Goal: Find specific page/section: Find specific page/section

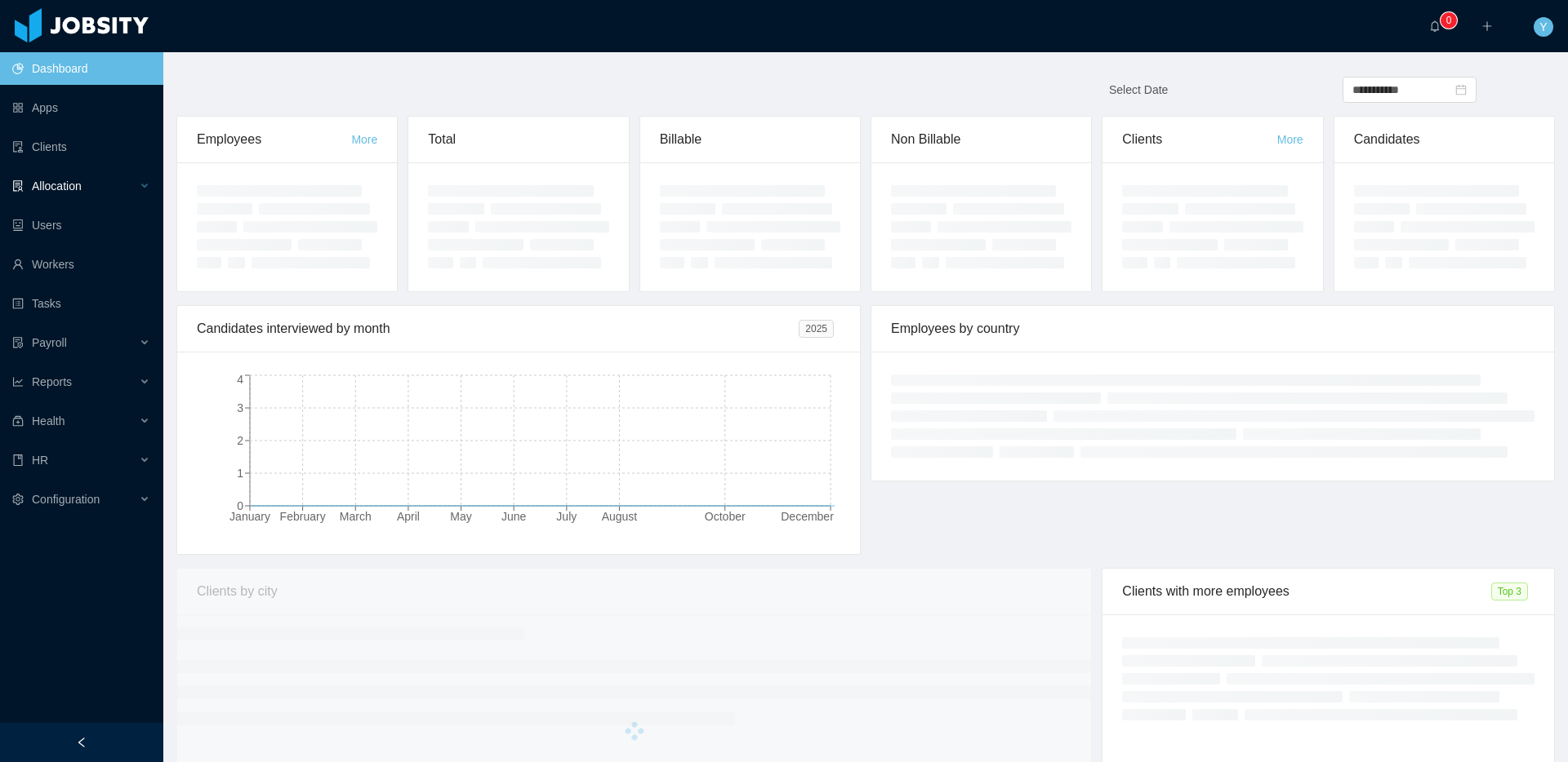
click at [113, 202] on div "Allocation" at bounding box center [81, 186] width 164 height 33
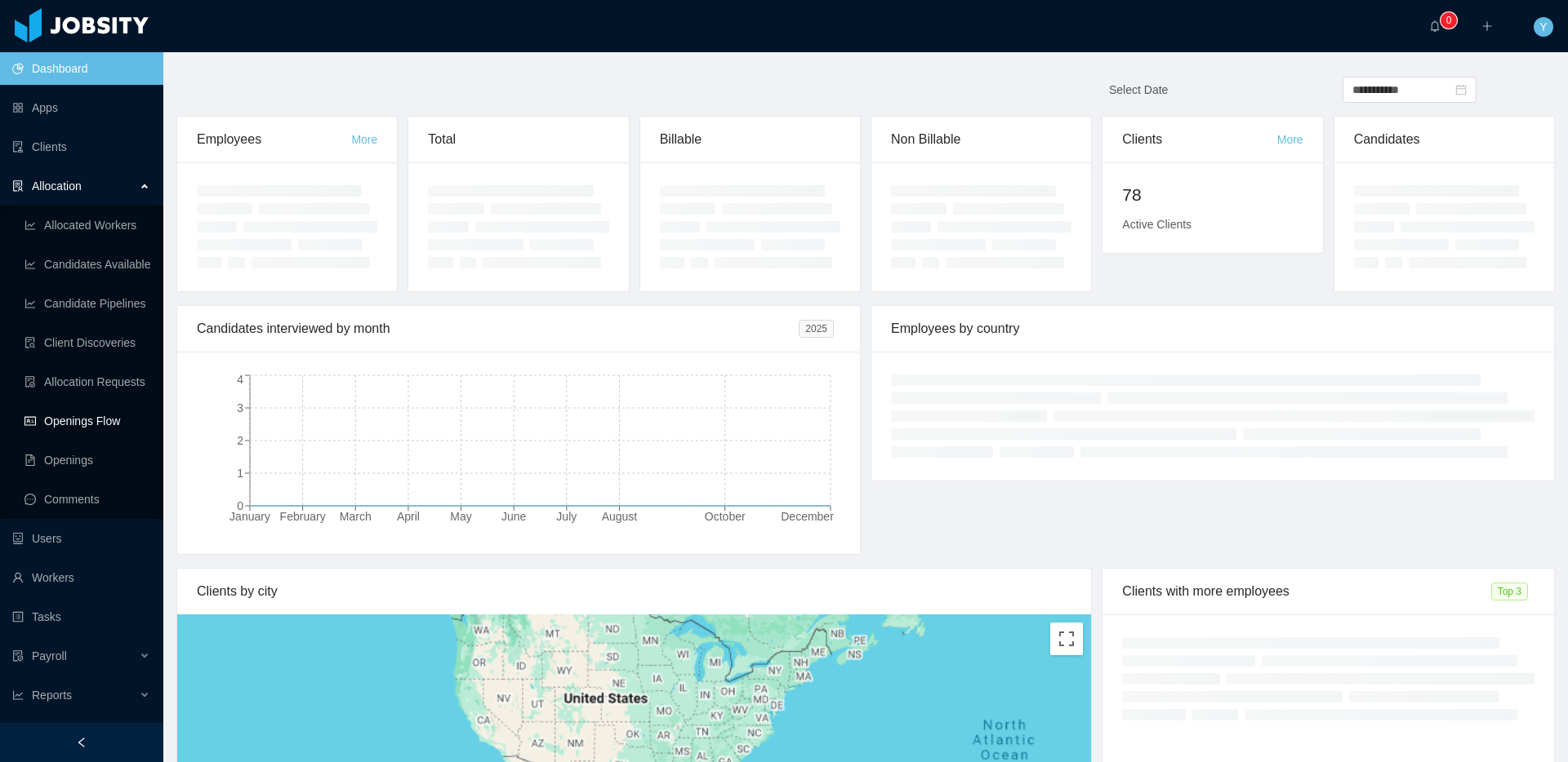
click at [67, 429] on link "Openings Flow" at bounding box center [87, 422] width 126 height 33
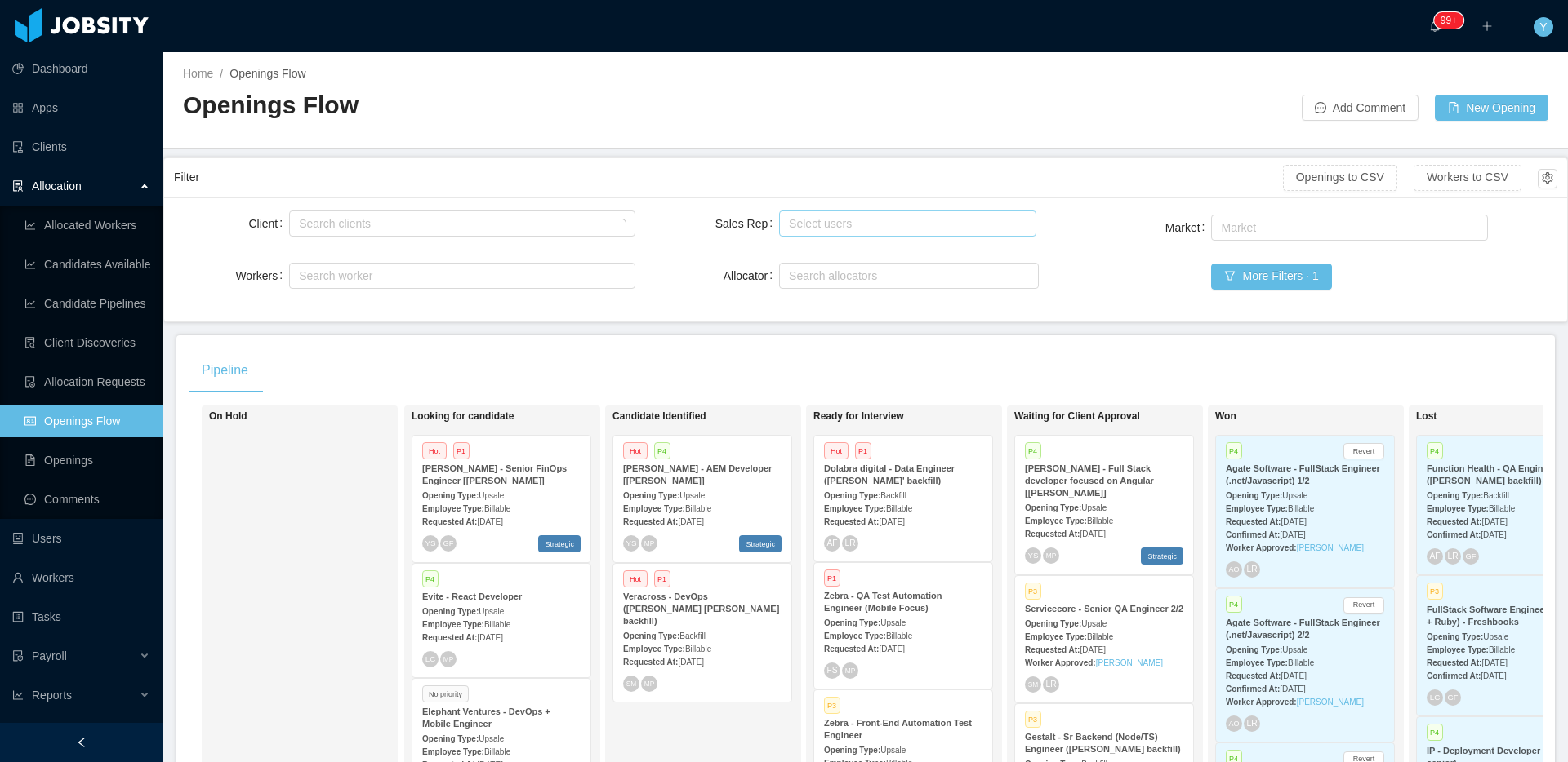
click at [891, 225] on div "Select users" at bounding box center [904, 223] width 230 height 16
type input "*******"
click at [878, 255] on li "[PERSON_NAME]" at bounding box center [901, 255] width 255 height 26
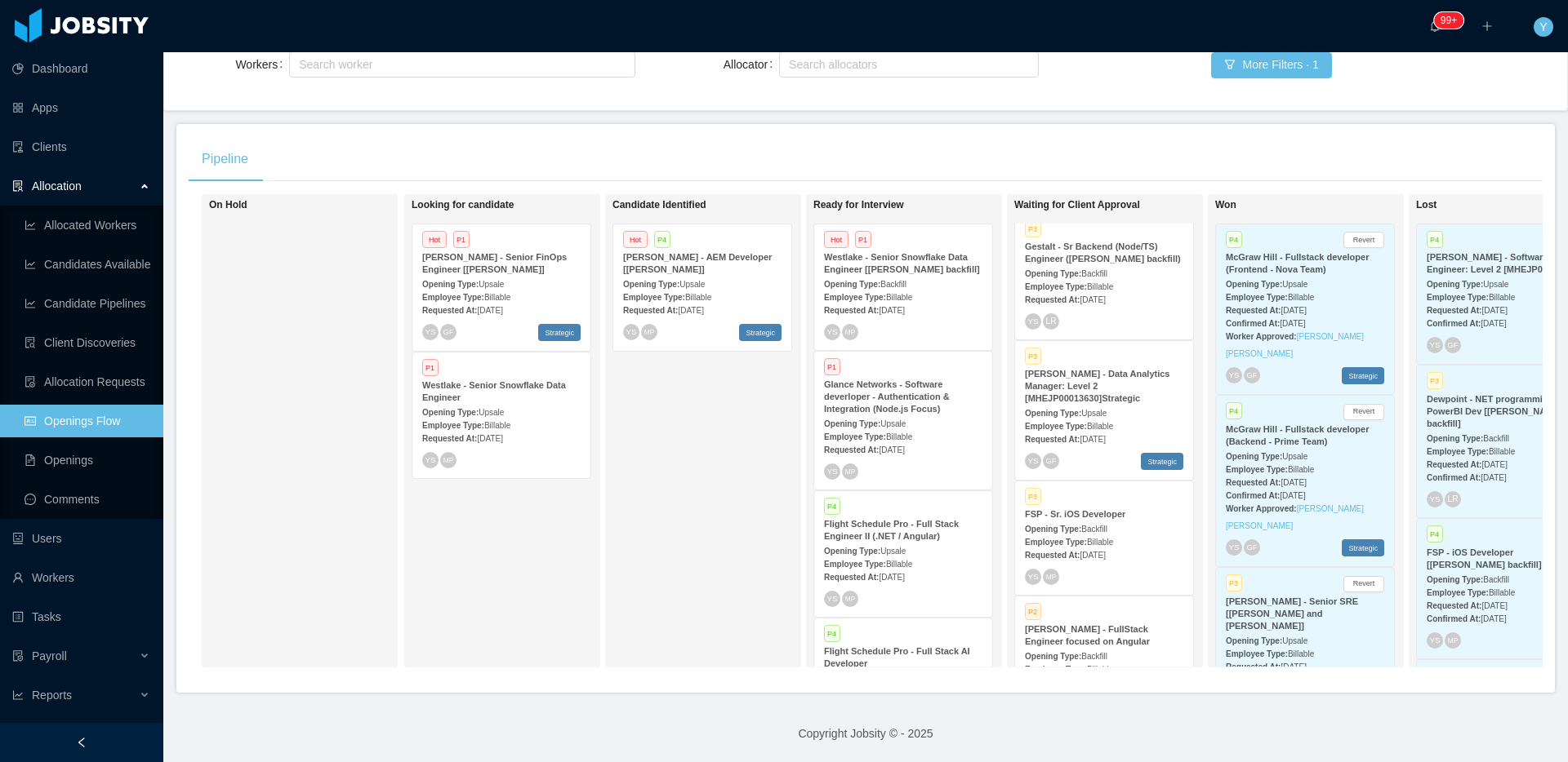
scroll to position [150, 0]
click at [467, 231] on span "P1" at bounding box center [461, 240] width 16 height 17
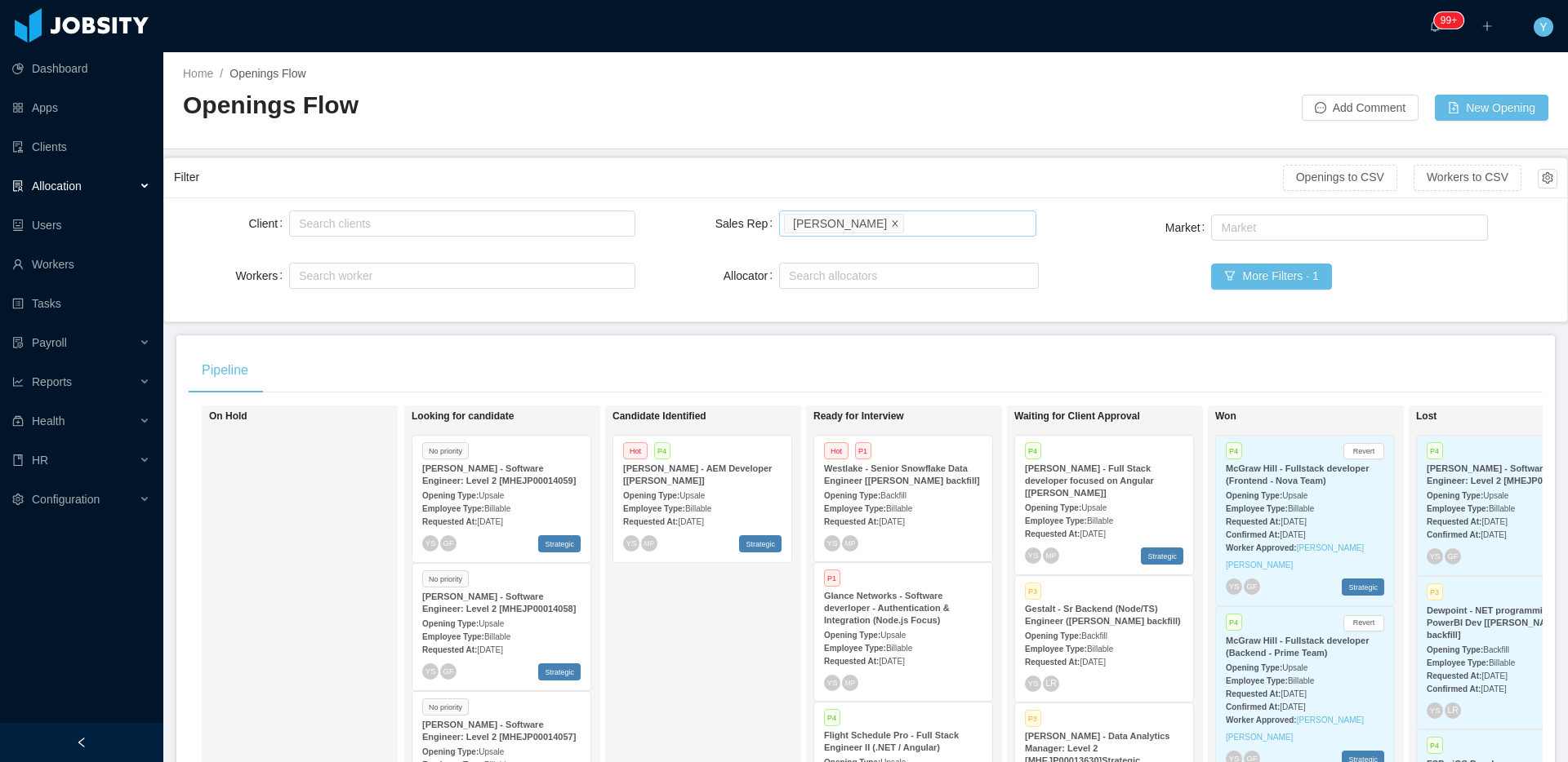
click at [891, 224] on icon "icon: close" at bounding box center [894, 223] width 8 height 8
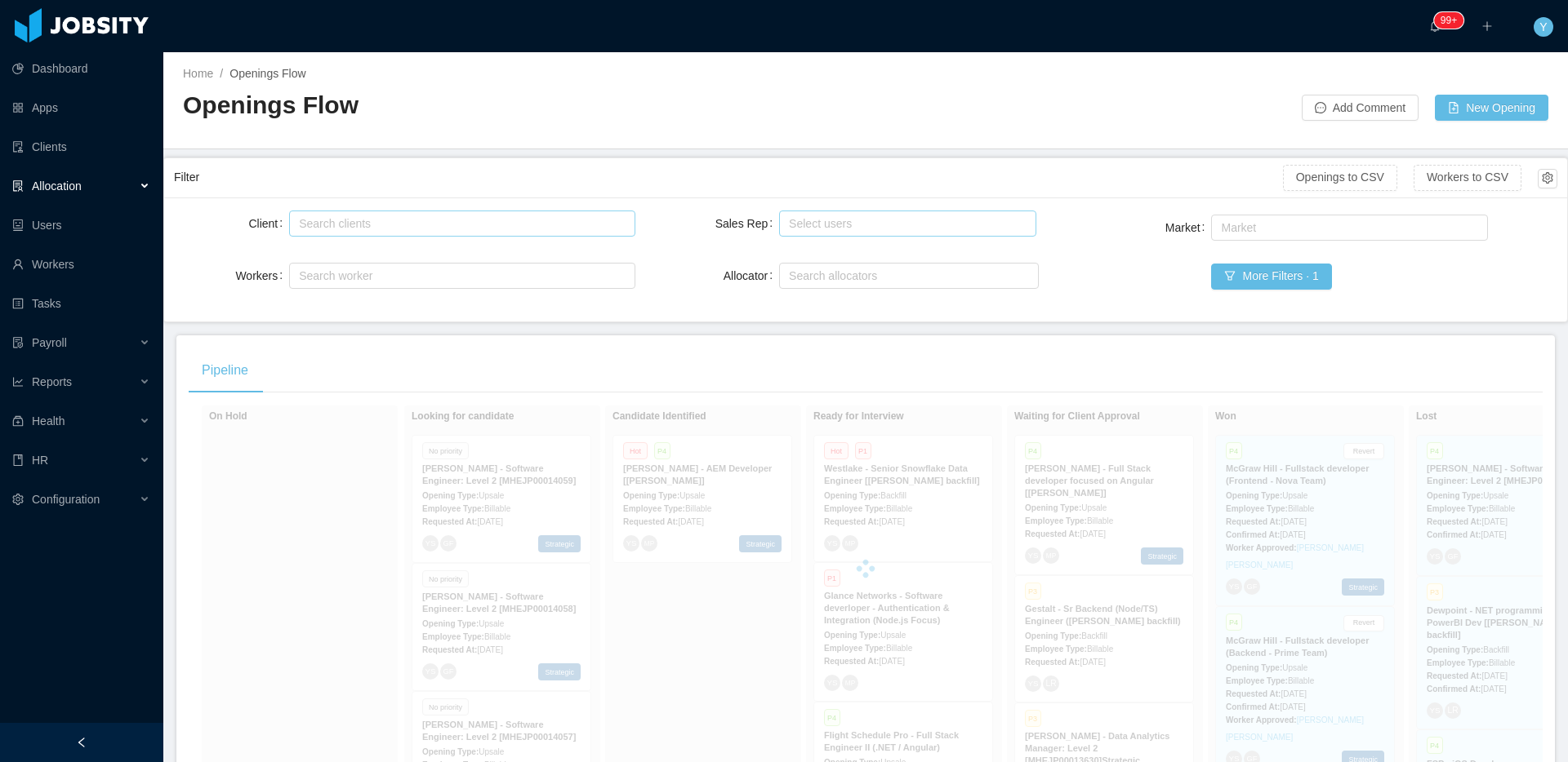
click at [426, 217] on div "Search clients" at bounding box center [458, 223] width 319 height 16
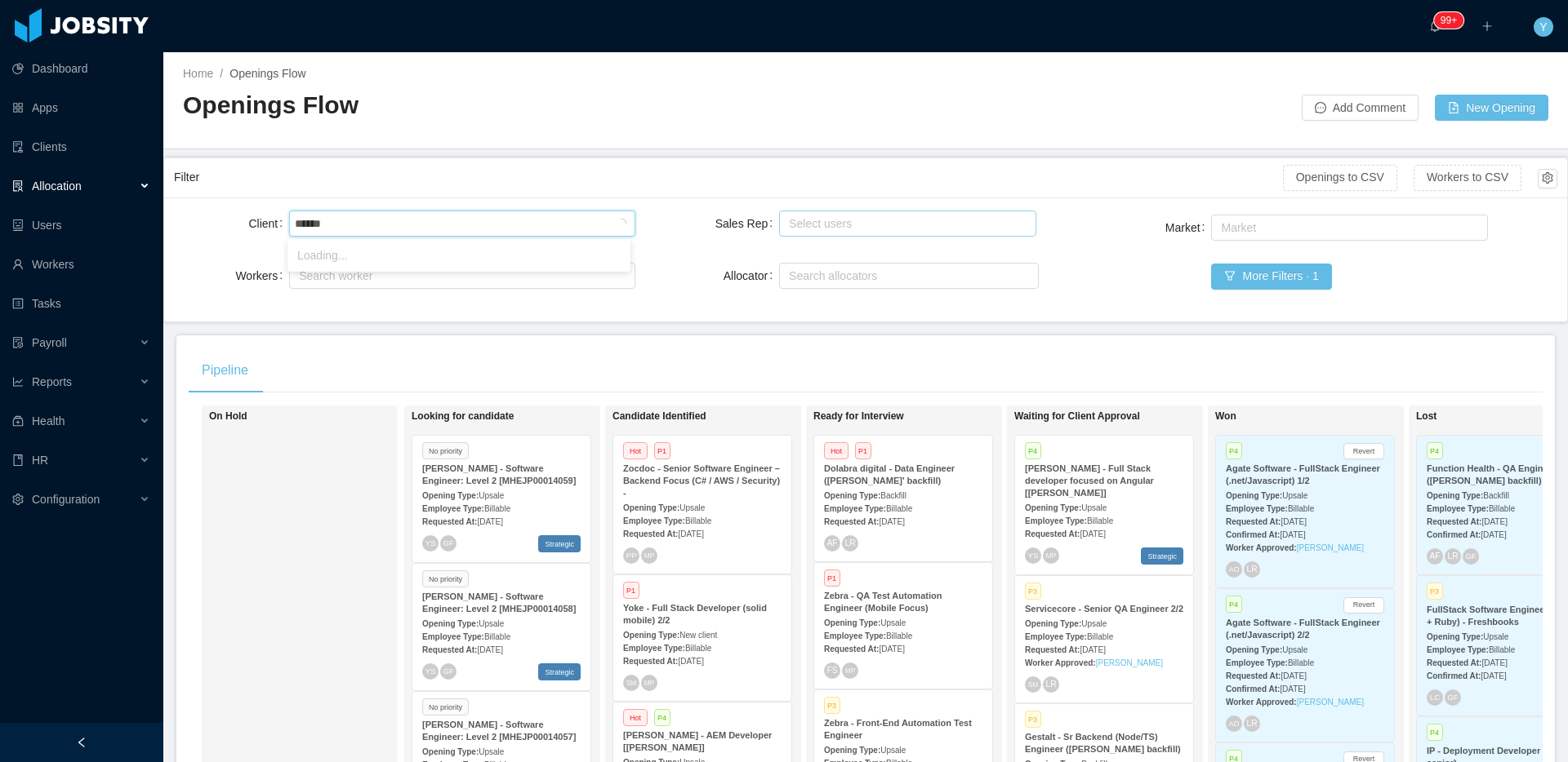
type input "*******"
click at [449, 261] on li "Sapiens" at bounding box center [459, 255] width 343 height 26
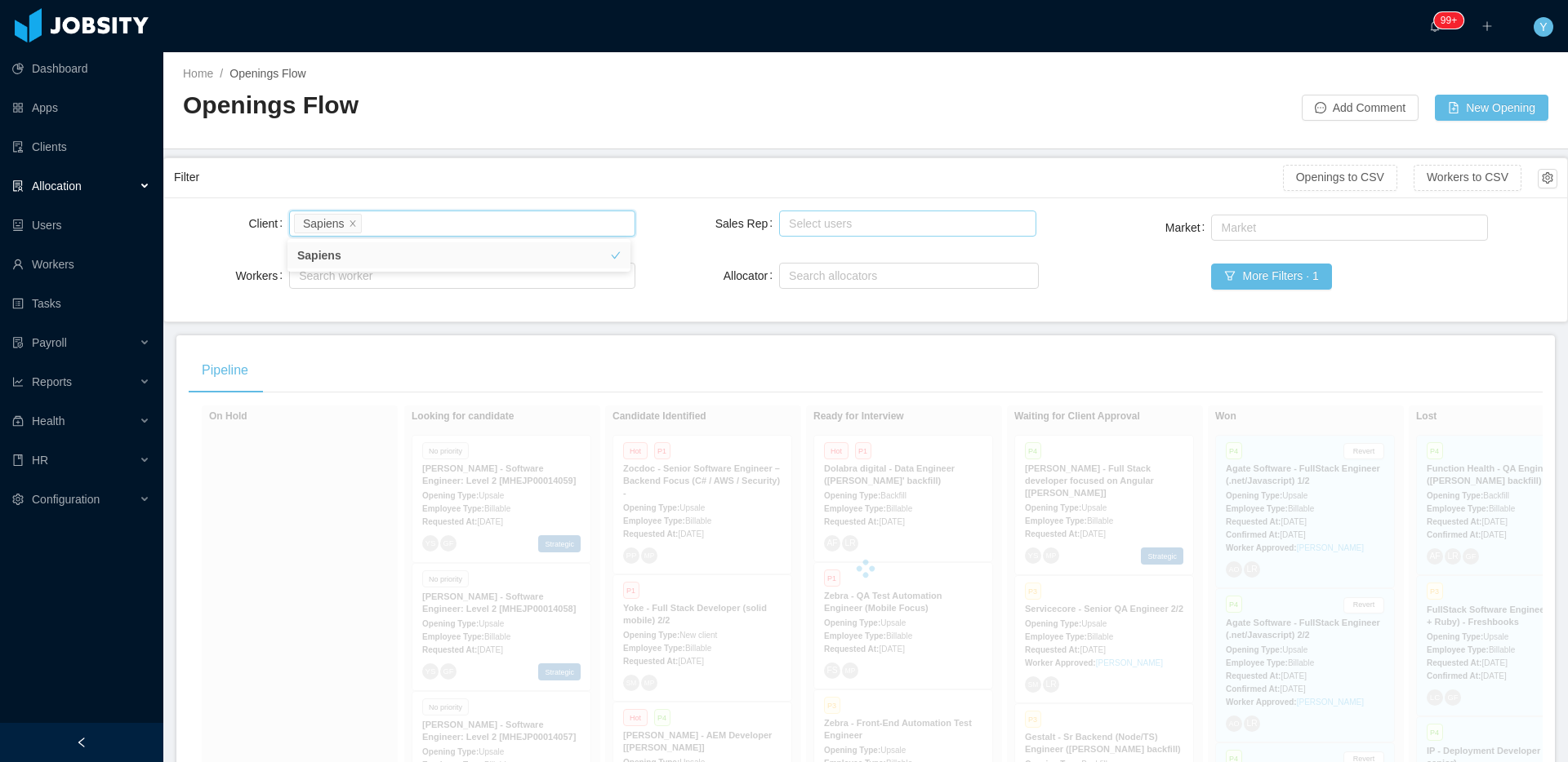
click at [580, 185] on div "Filter" at bounding box center [729, 178] width 1109 height 30
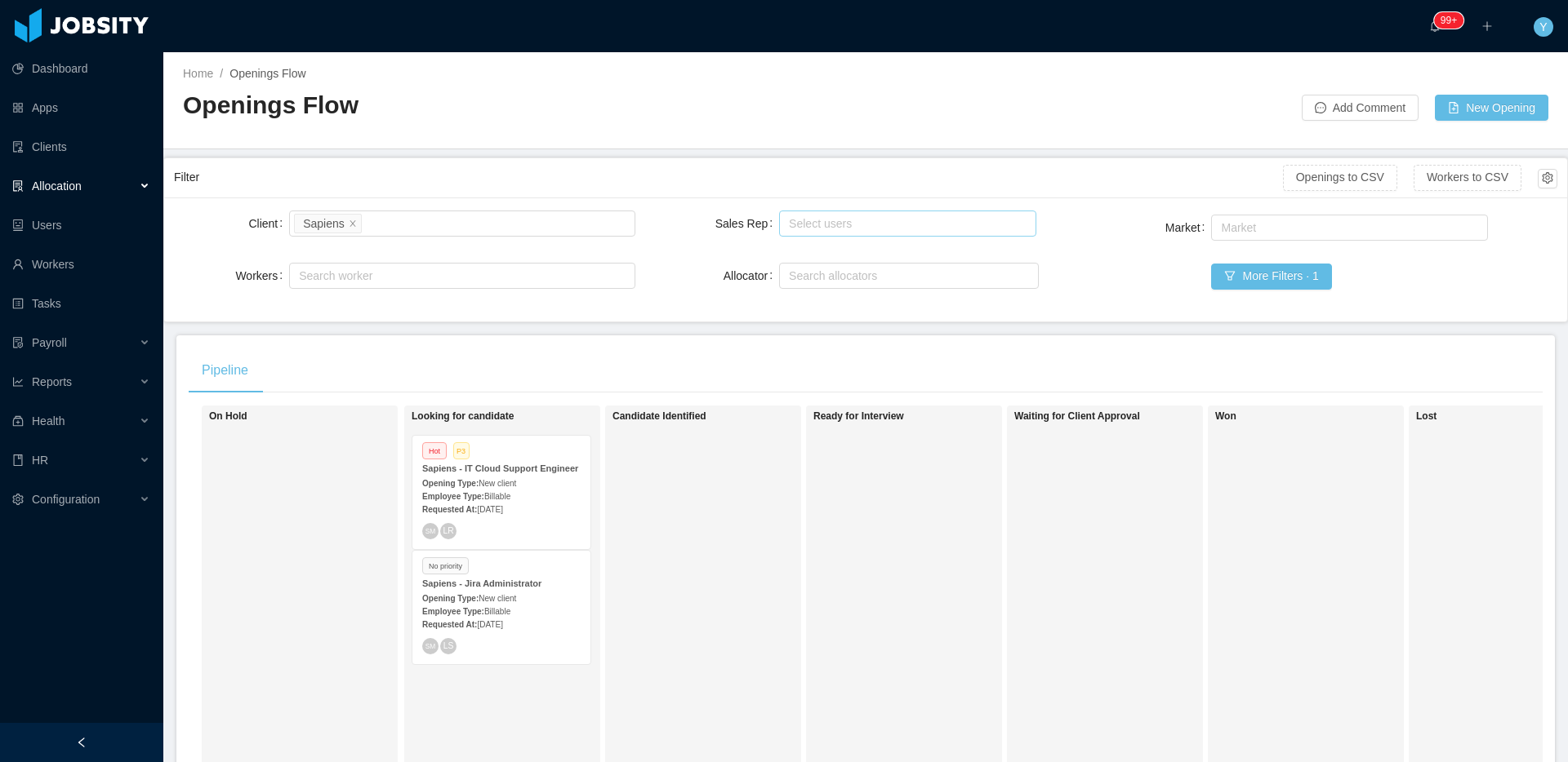
click at [548, 474] on div "Sapiens - IT Cloud Support Engineer" at bounding box center [501, 469] width 159 height 12
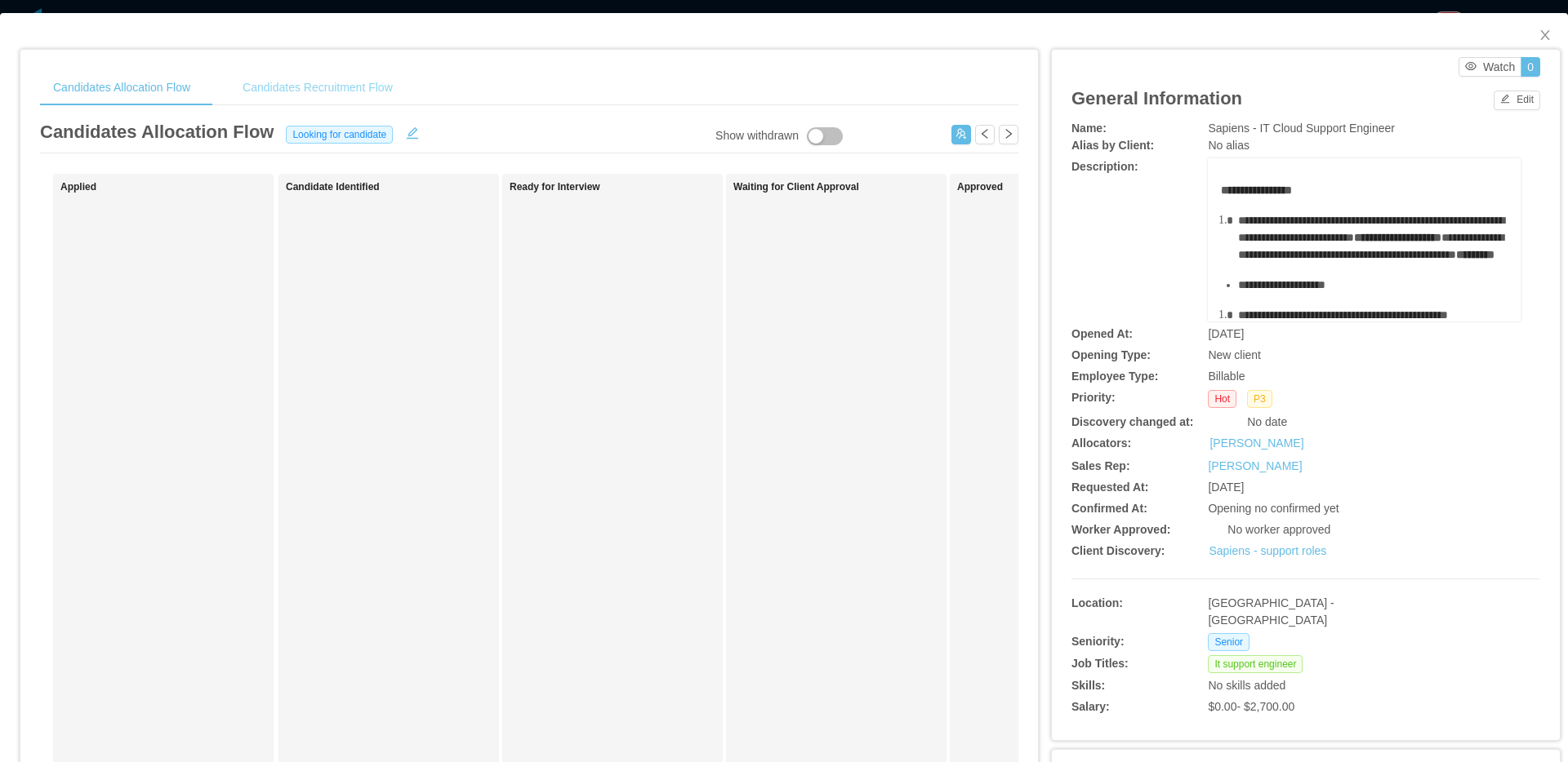
click at [382, 84] on div "Candidates Recruitment Flow" at bounding box center [318, 87] width 177 height 36
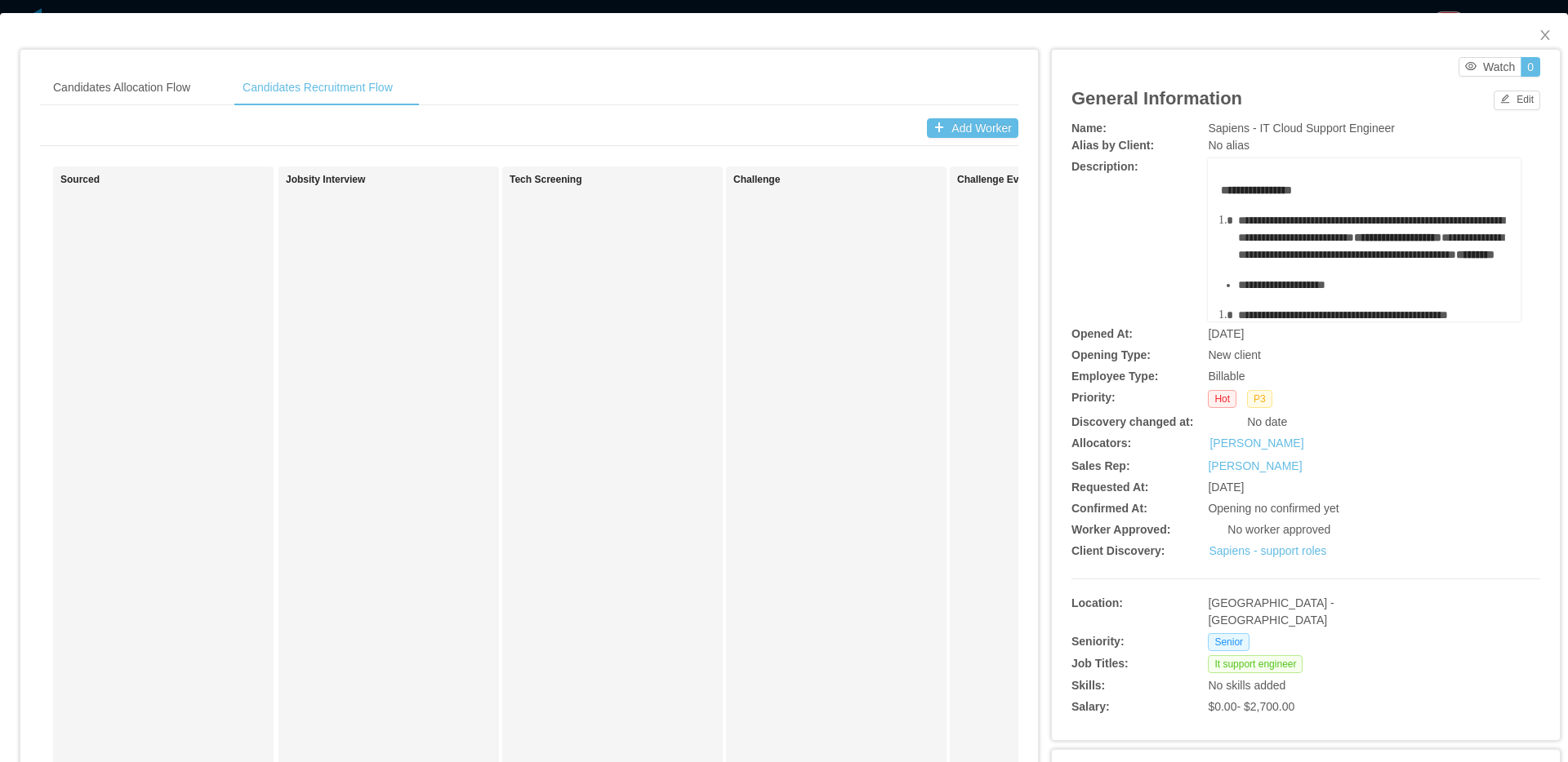
click at [653, 150] on div "Sourced Jobsity Interview Tech Screening Challenge Challenge Evaluation Experie…" at bounding box center [528, 566] width 978 height 858
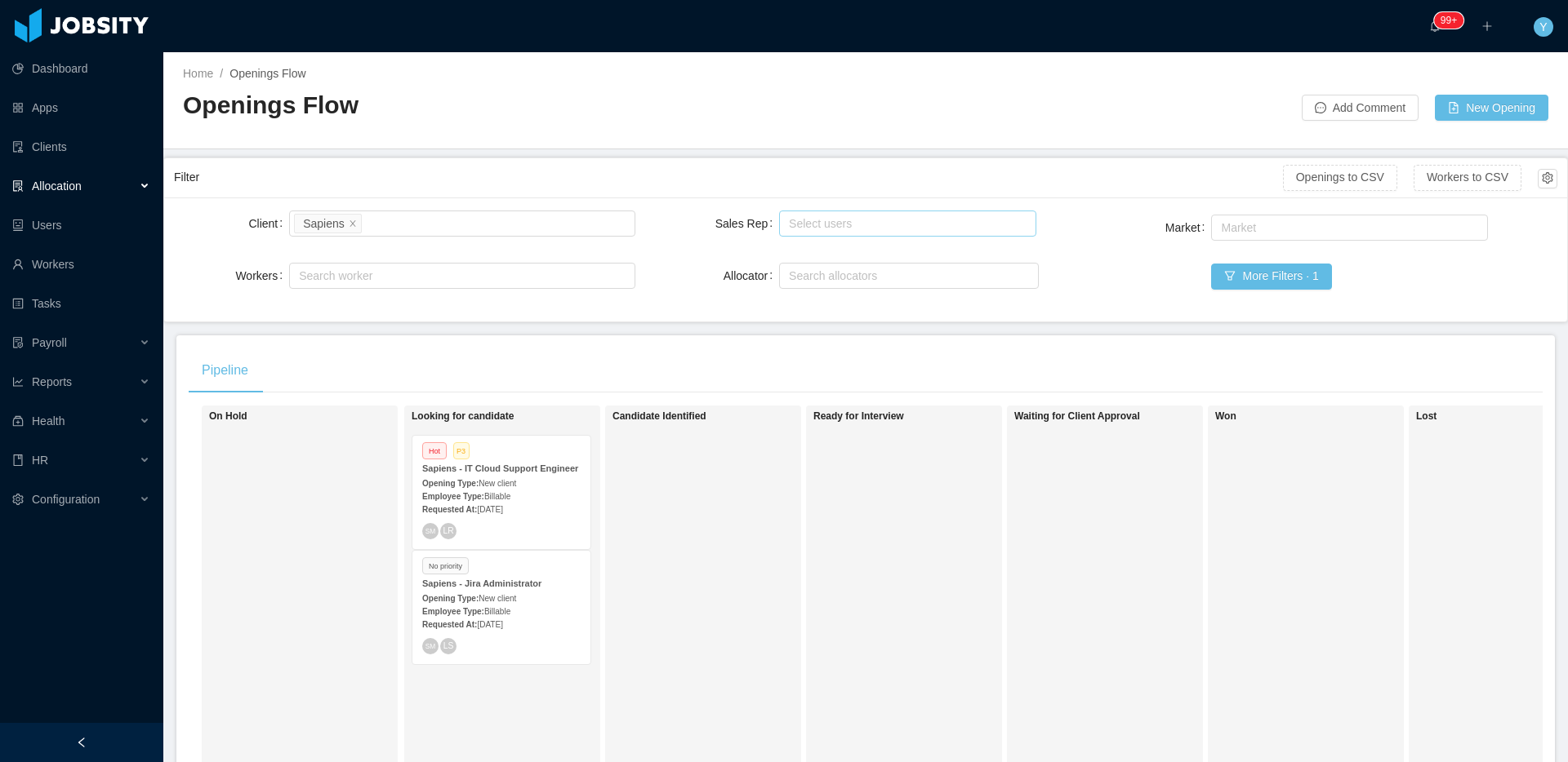
click at [503, 475] on div "Sapiens - IT Cloud Support Engineer" at bounding box center [501, 469] width 159 height 12
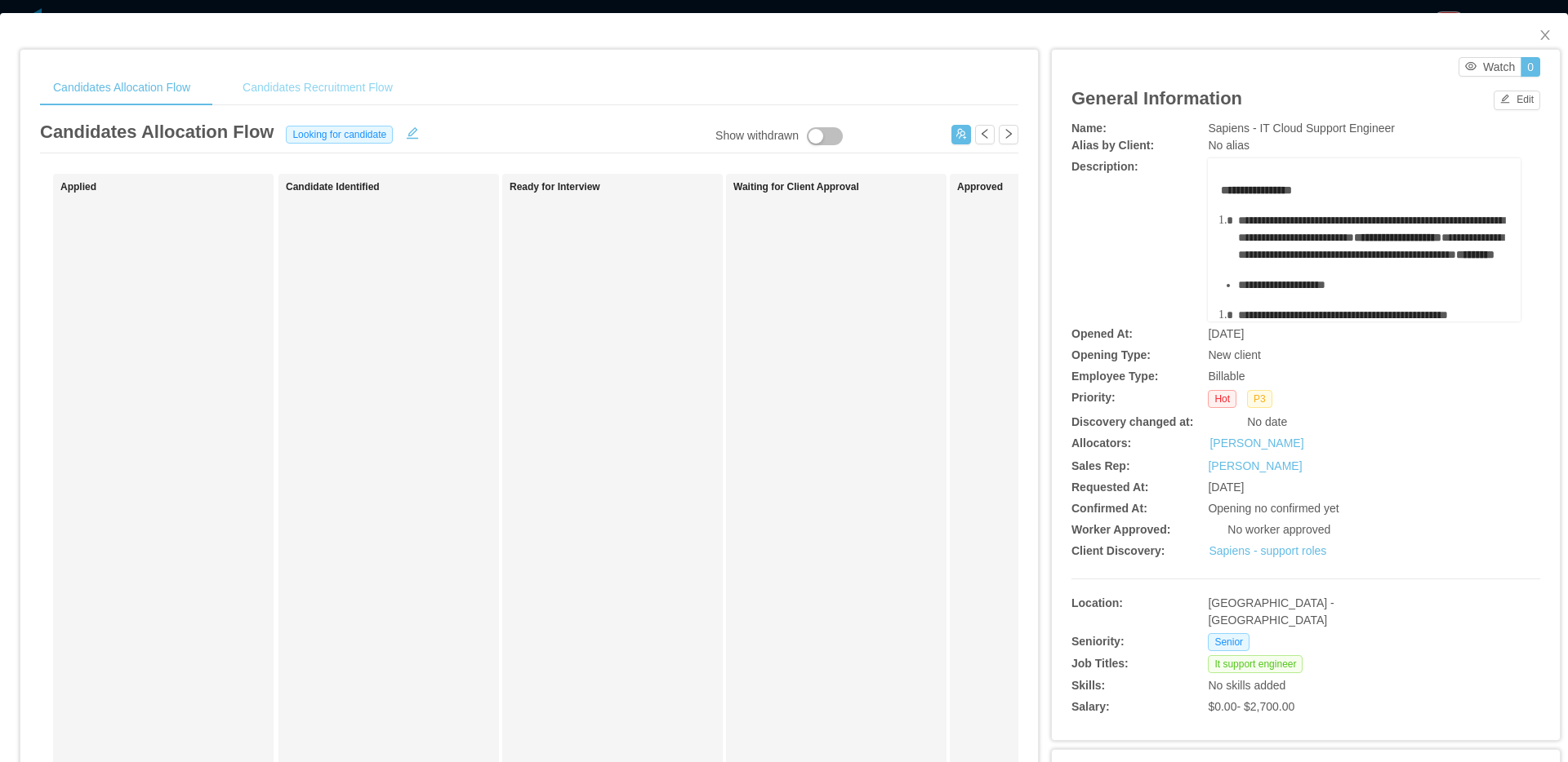
click at [364, 80] on div "Candidates Recruitment Flow" at bounding box center [318, 87] width 177 height 36
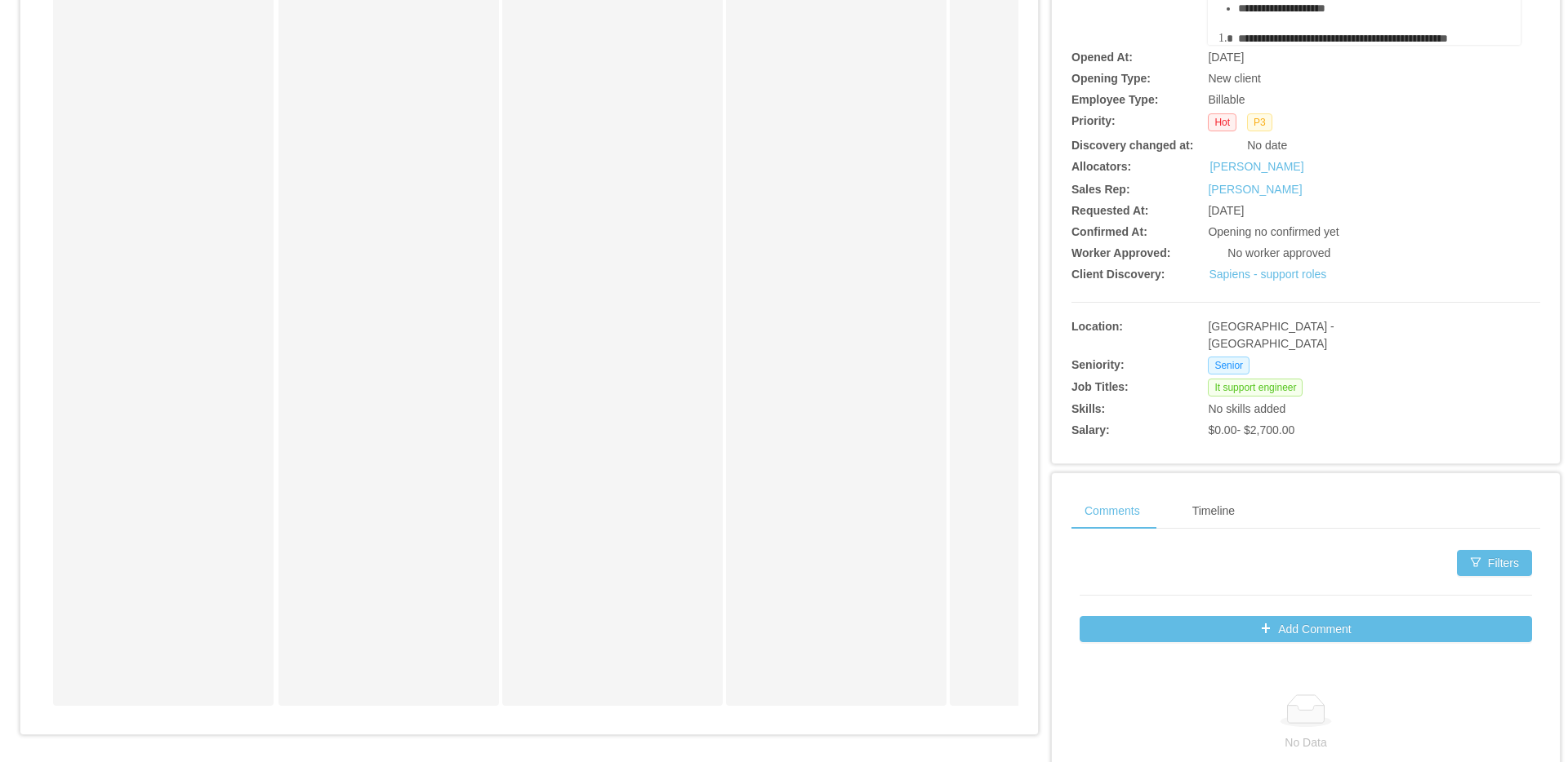
scroll to position [205, 0]
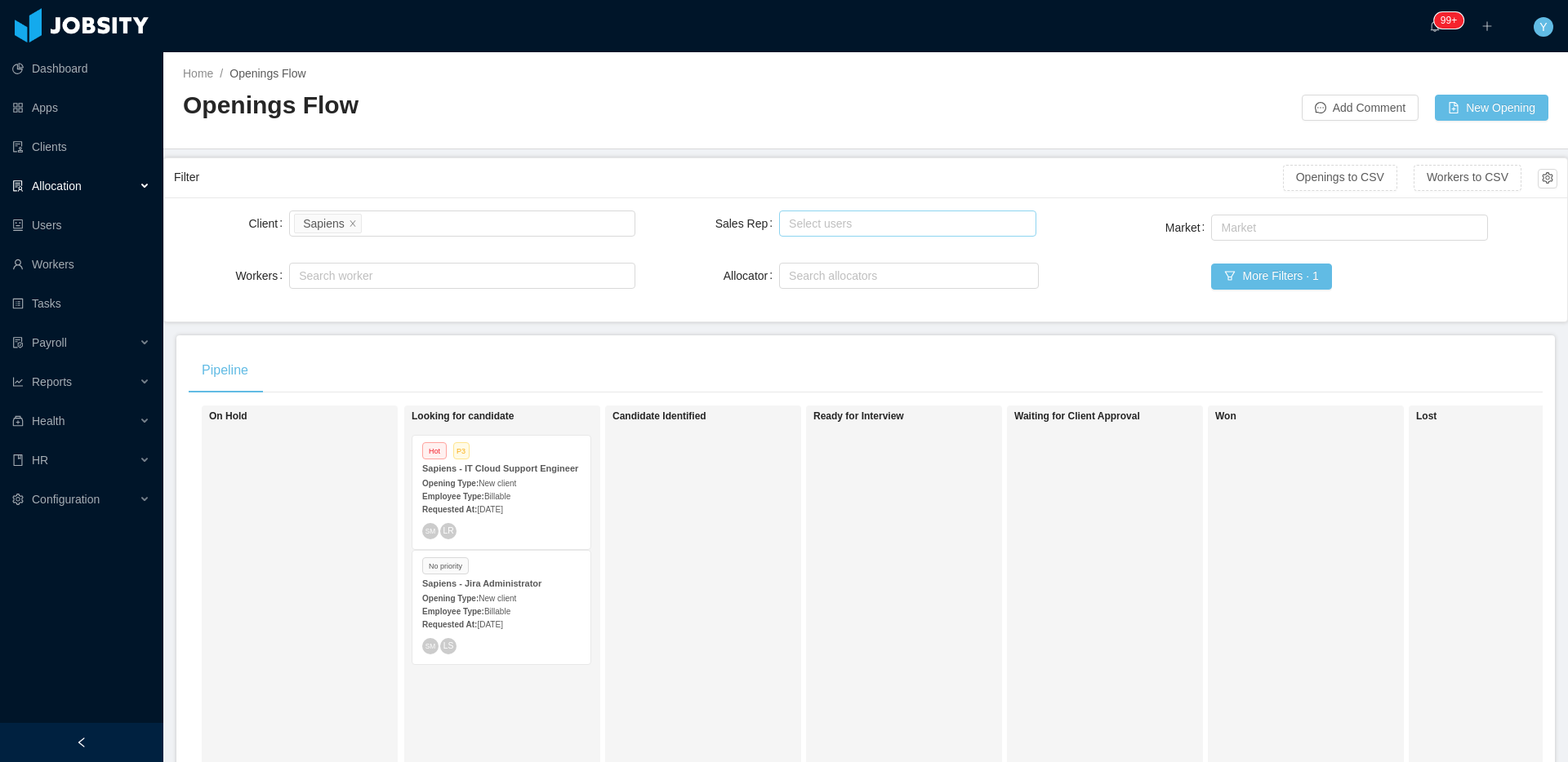
click at [499, 501] on span "Billable" at bounding box center [497, 496] width 26 height 9
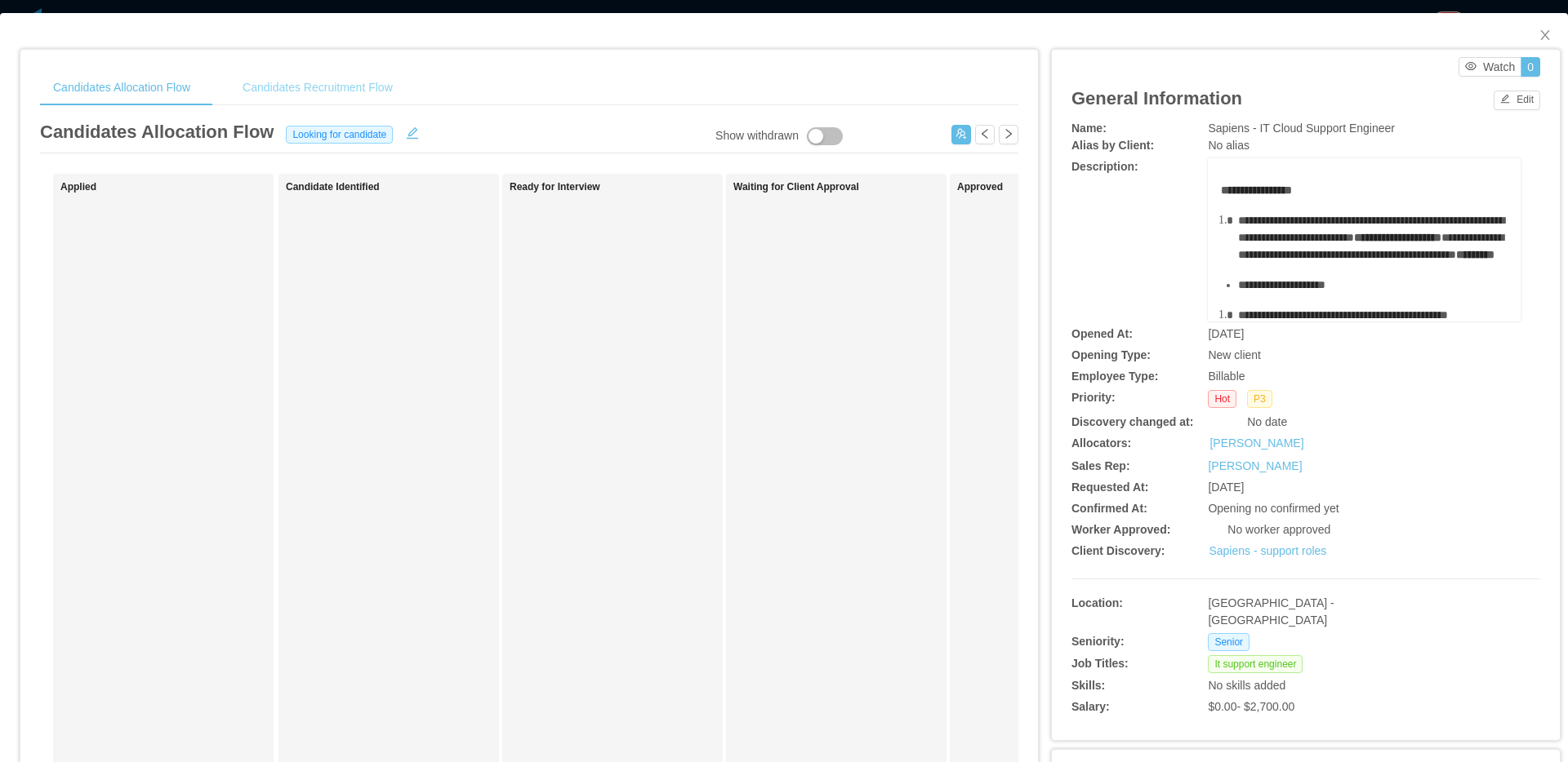
click at [380, 94] on div "Candidates Recruitment Flow" at bounding box center [318, 87] width 177 height 36
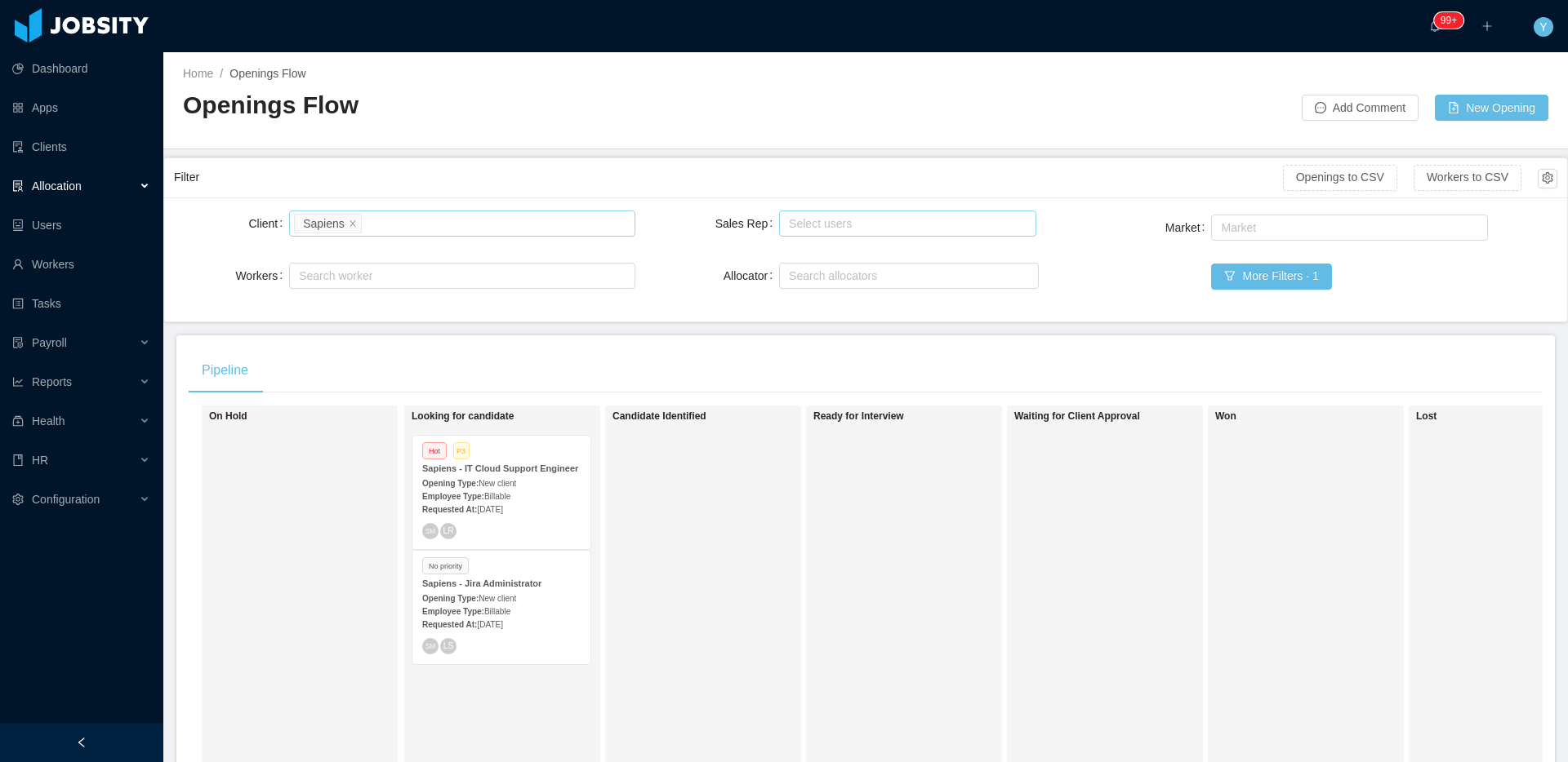
drag, startPoint x: 349, startPoint y: 223, endPoint x: 410, endPoint y: 223, distance: 61.0
click at [349, 223] on icon "icon: close" at bounding box center [353, 223] width 8 height 8
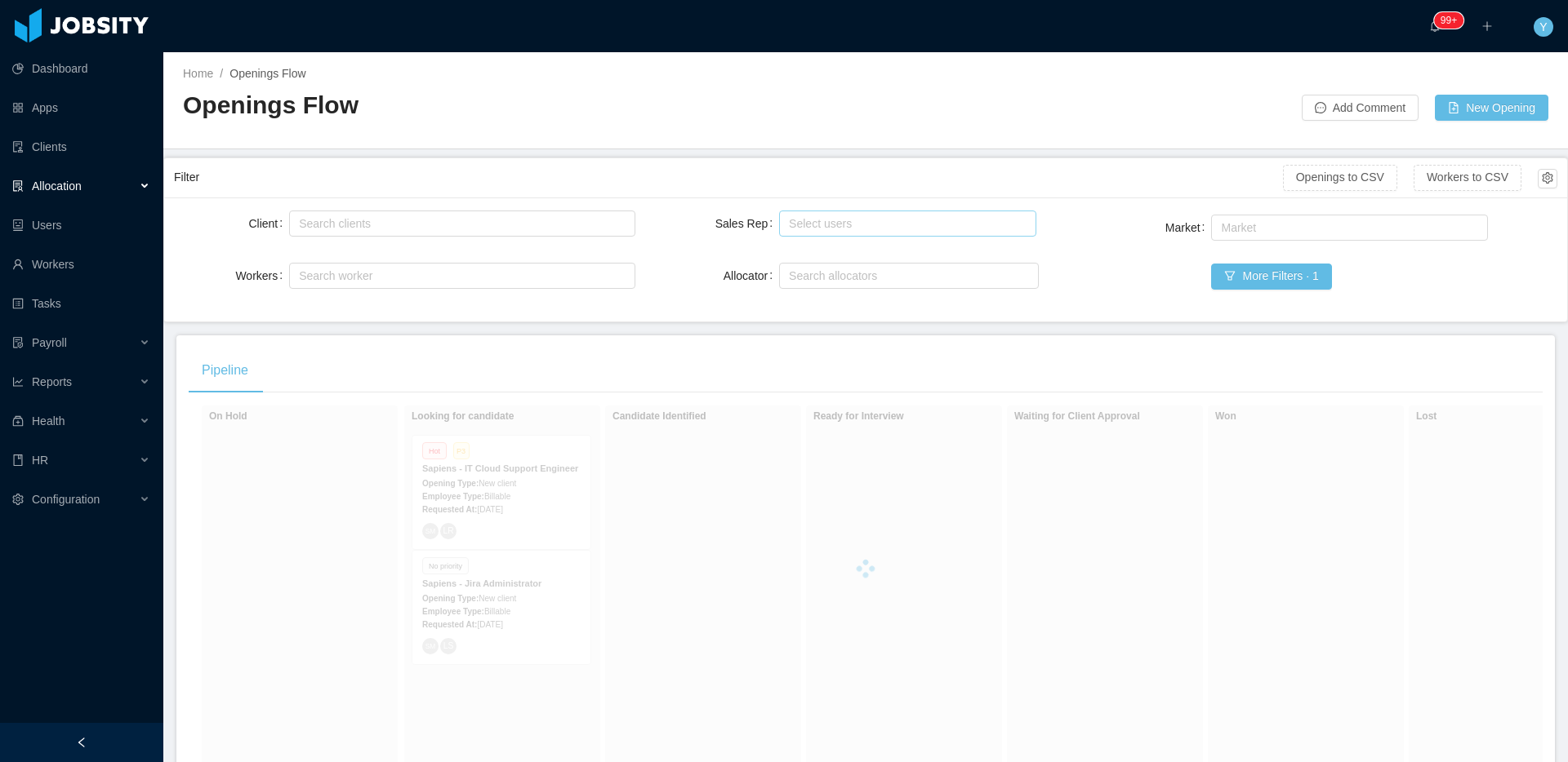
click at [784, 211] on div "Select users" at bounding box center [904, 223] width 242 height 24
type input "**"
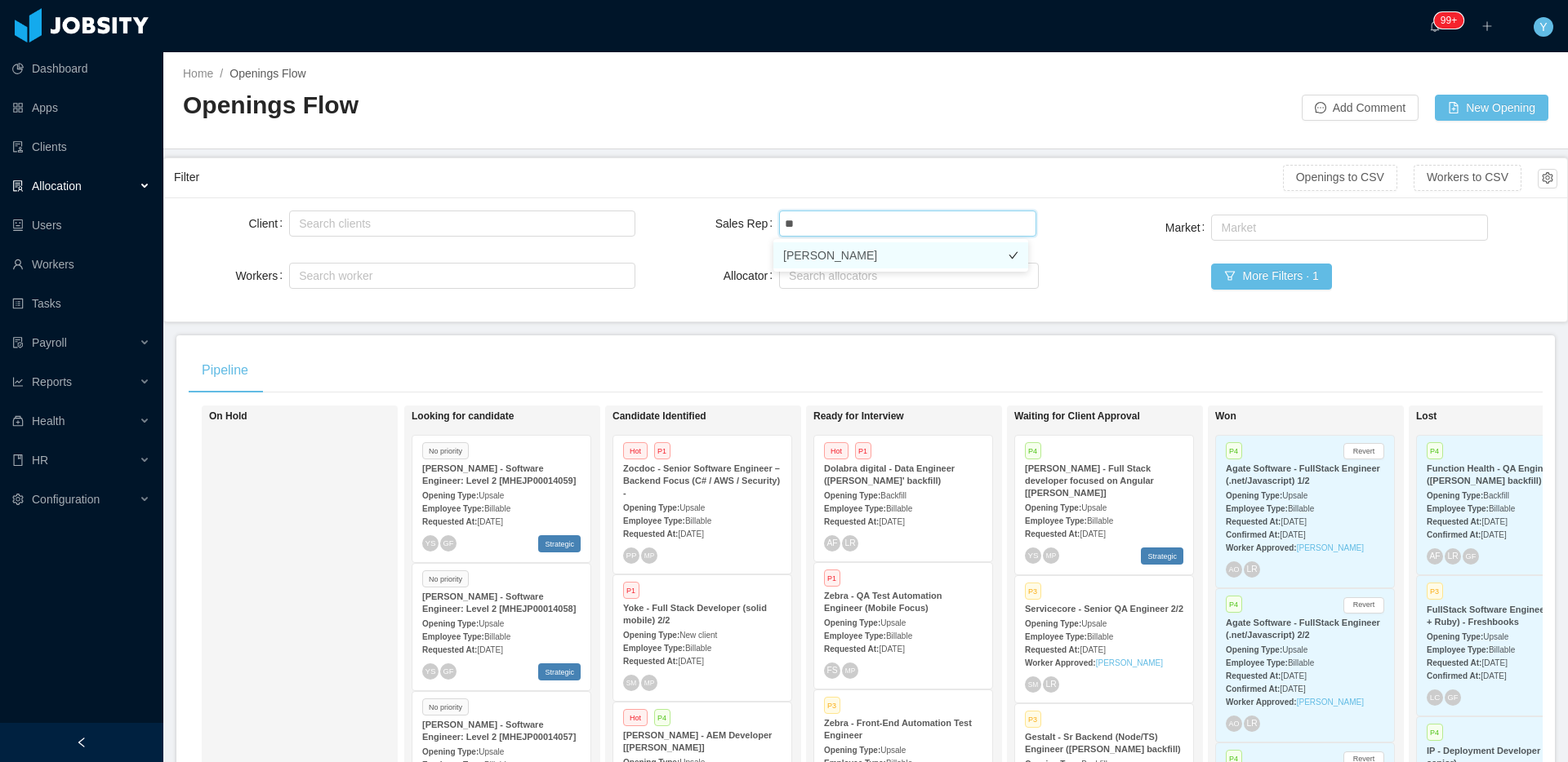
click at [795, 256] on li "[PERSON_NAME]" at bounding box center [901, 255] width 255 height 26
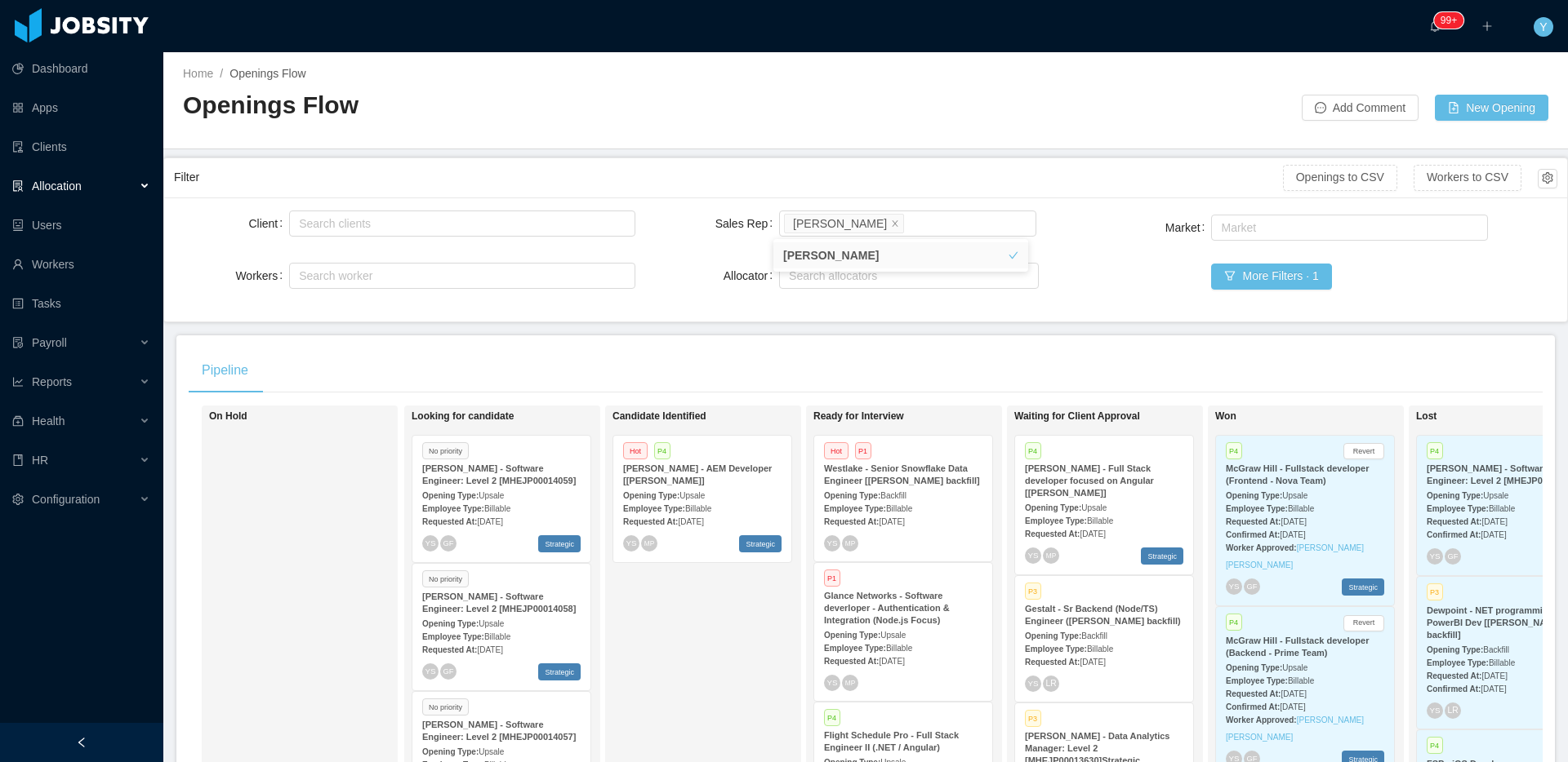
click at [694, 322] on main "Home / Openings Flow / Openings Flow Add Comment New Opening Filter Openings to…" at bounding box center [865, 407] width 1404 height 710
click at [682, 472] on strong "[PERSON_NAME] - AEM Developer [[PERSON_NAME]]" at bounding box center [697, 474] width 149 height 22
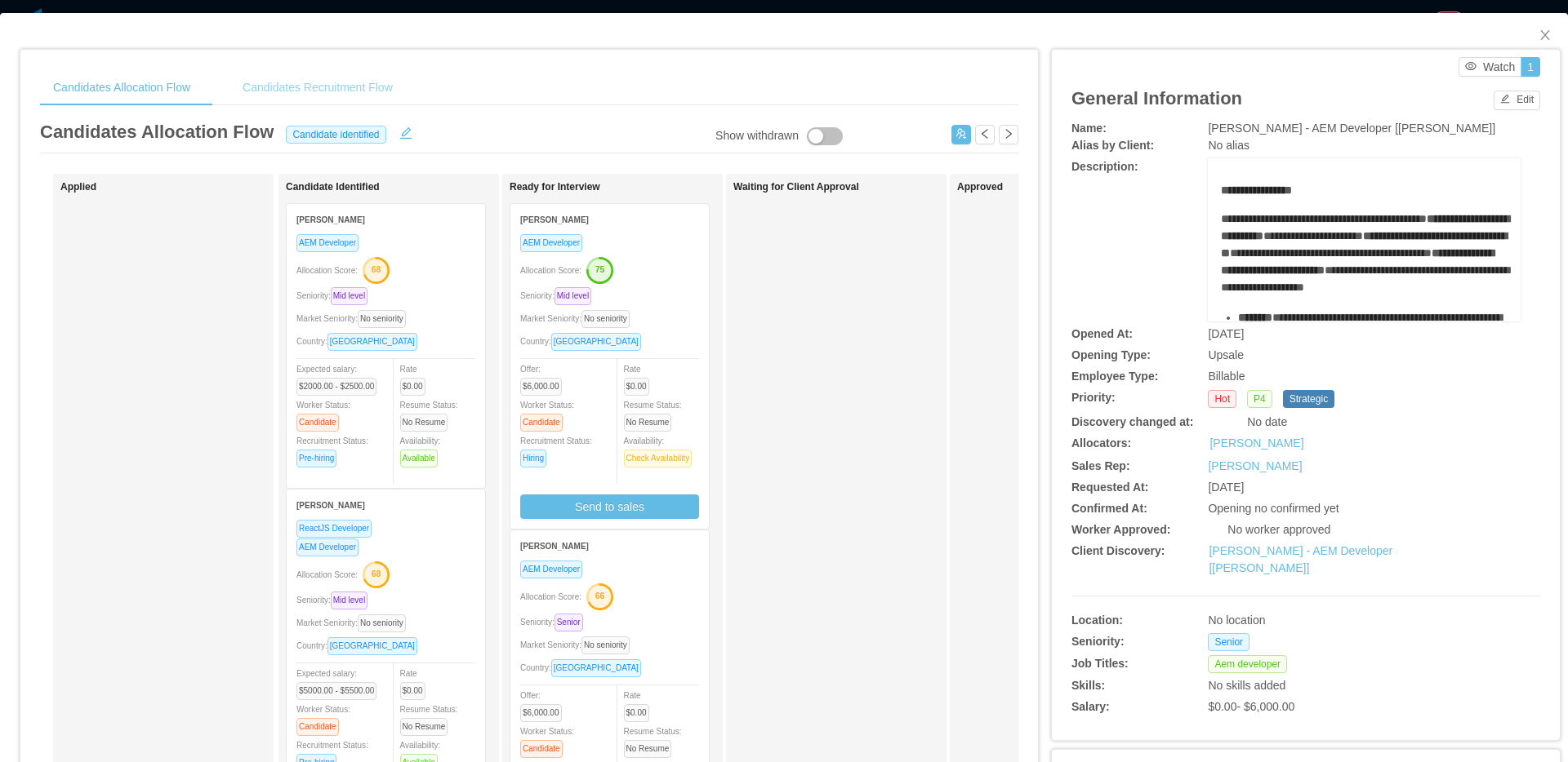
click at [385, 94] on div "Candidates Recruitment Flow" at bounding box center [318, 87] width 177 height 36
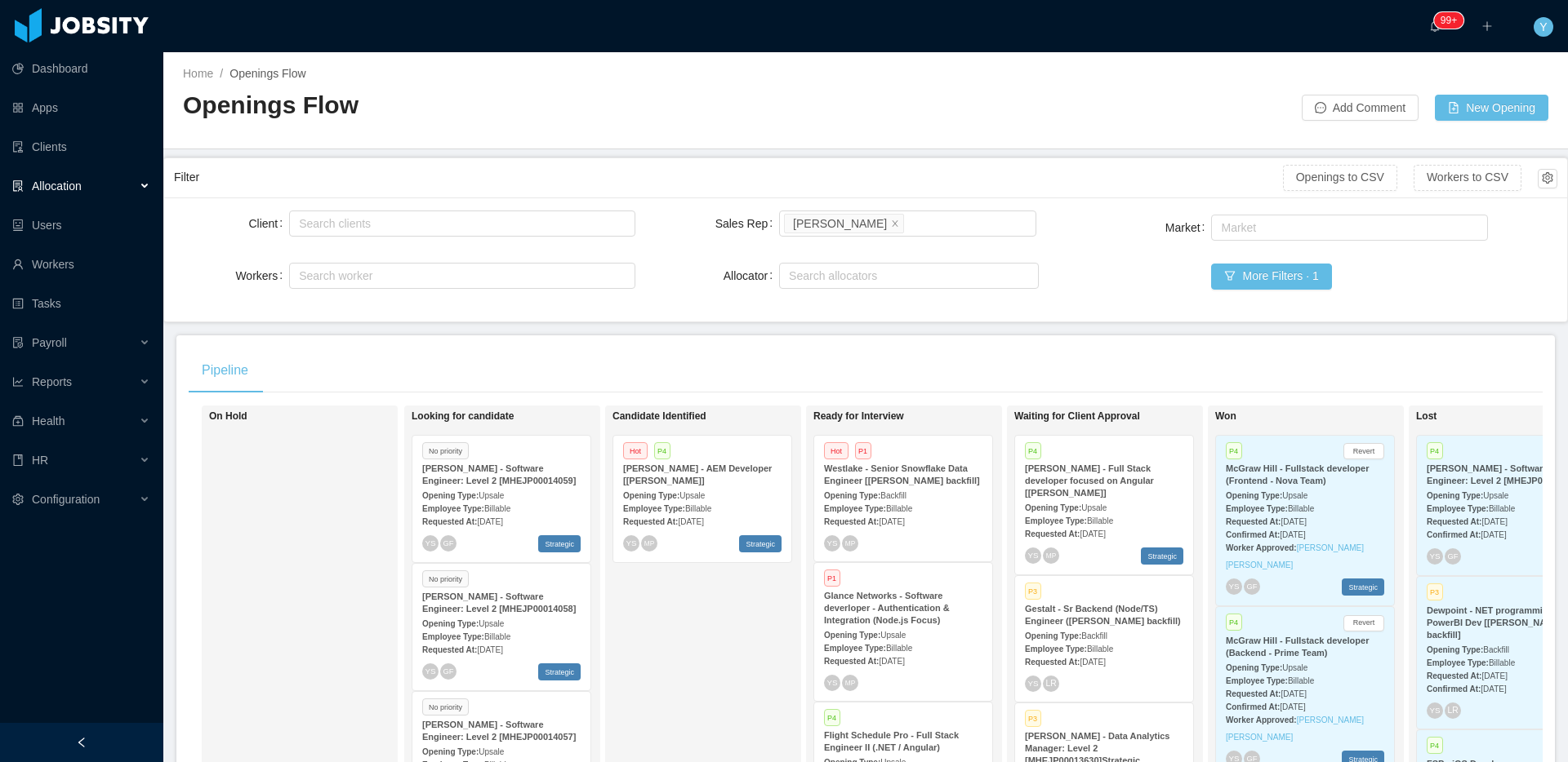
click at [873, 488] on div "Westlake - Senior Snowflake Data Engineer [[PERSON_NAME] backfill]" at bounding box center [903, 475] width 159 height 24
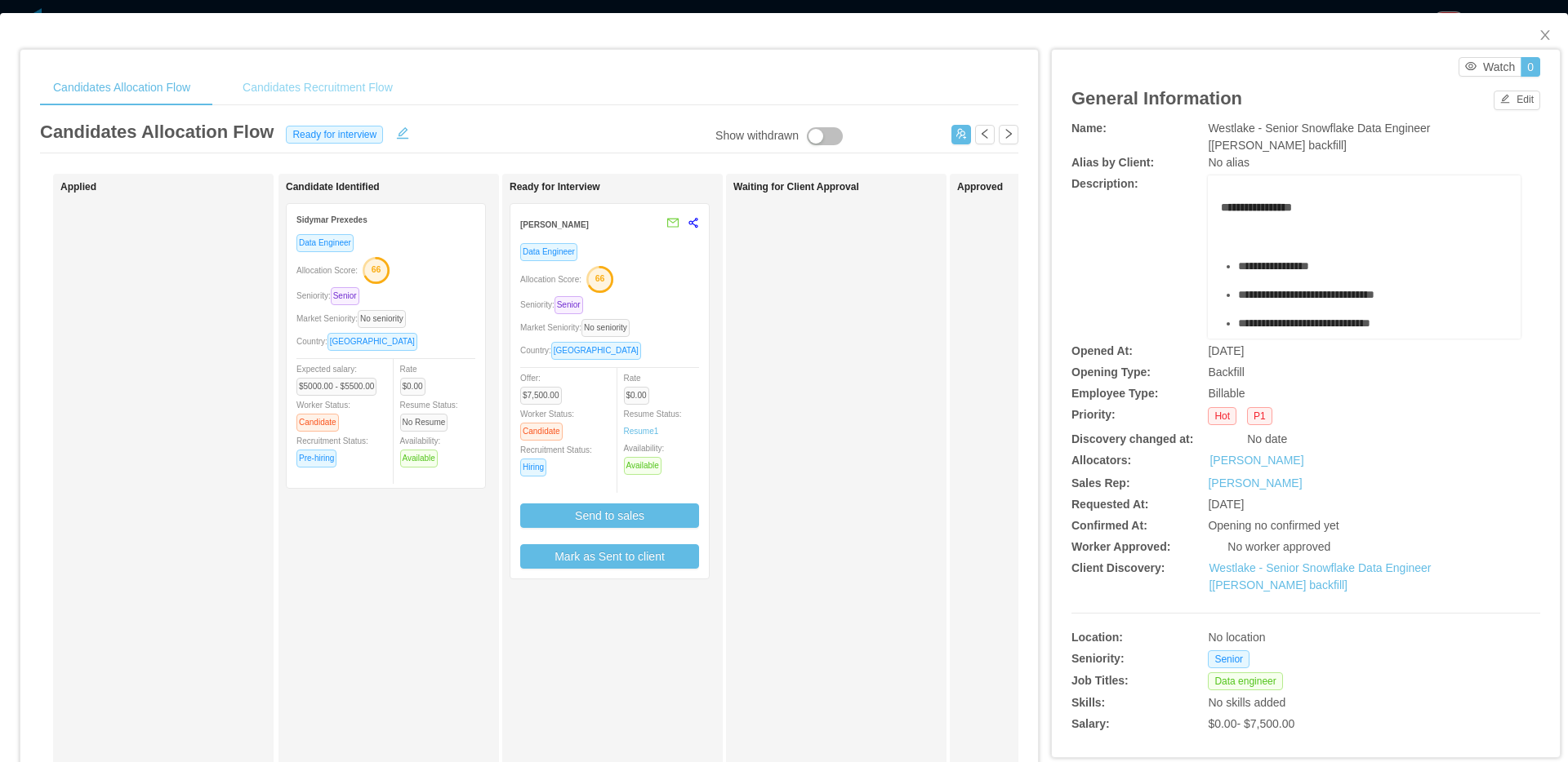
click at [406, 89] on div "Candidates Recruitment Flow" at bounding box center [318, 87] width 177 height 36
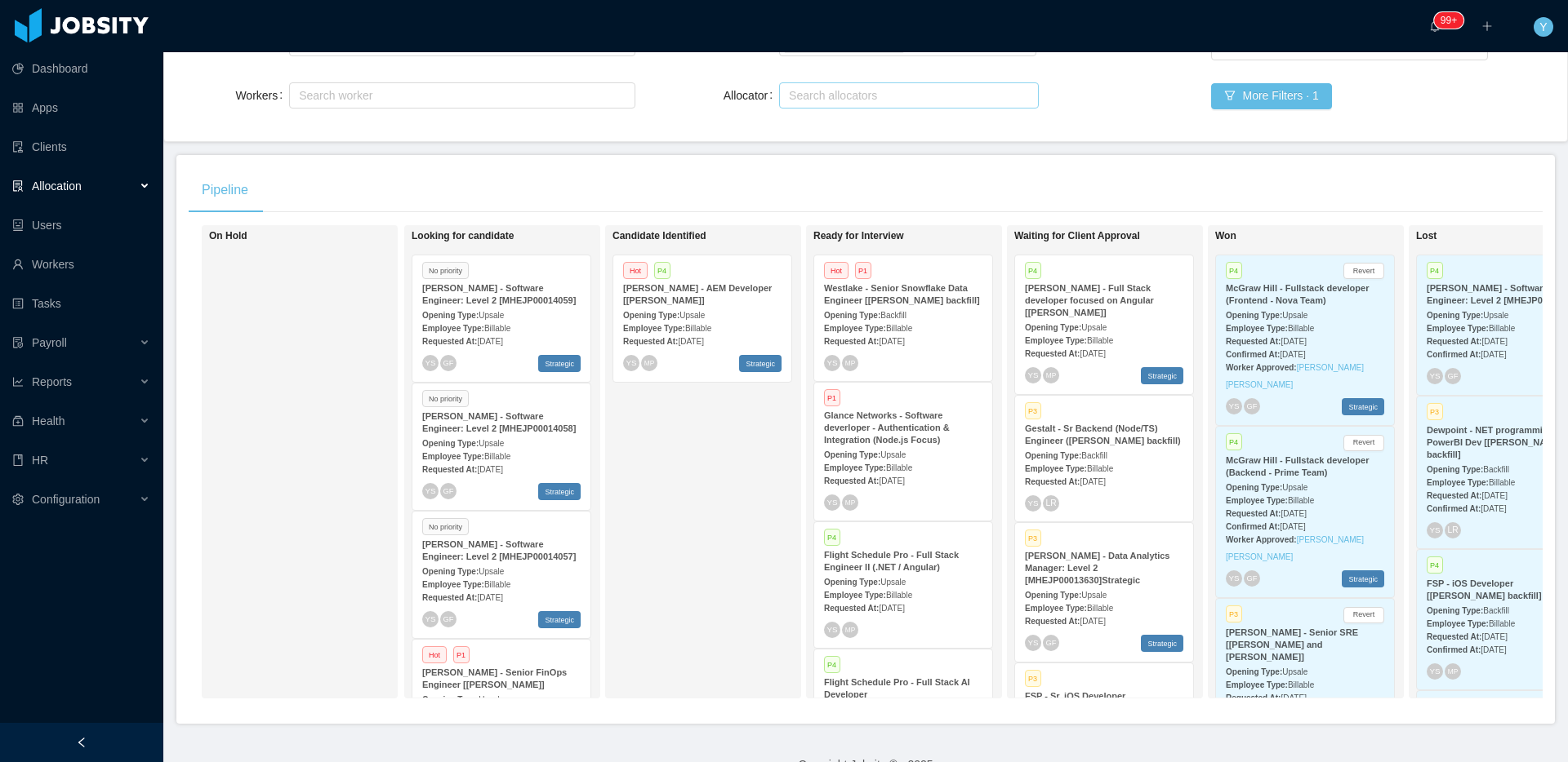
scroll to position [197, 0]
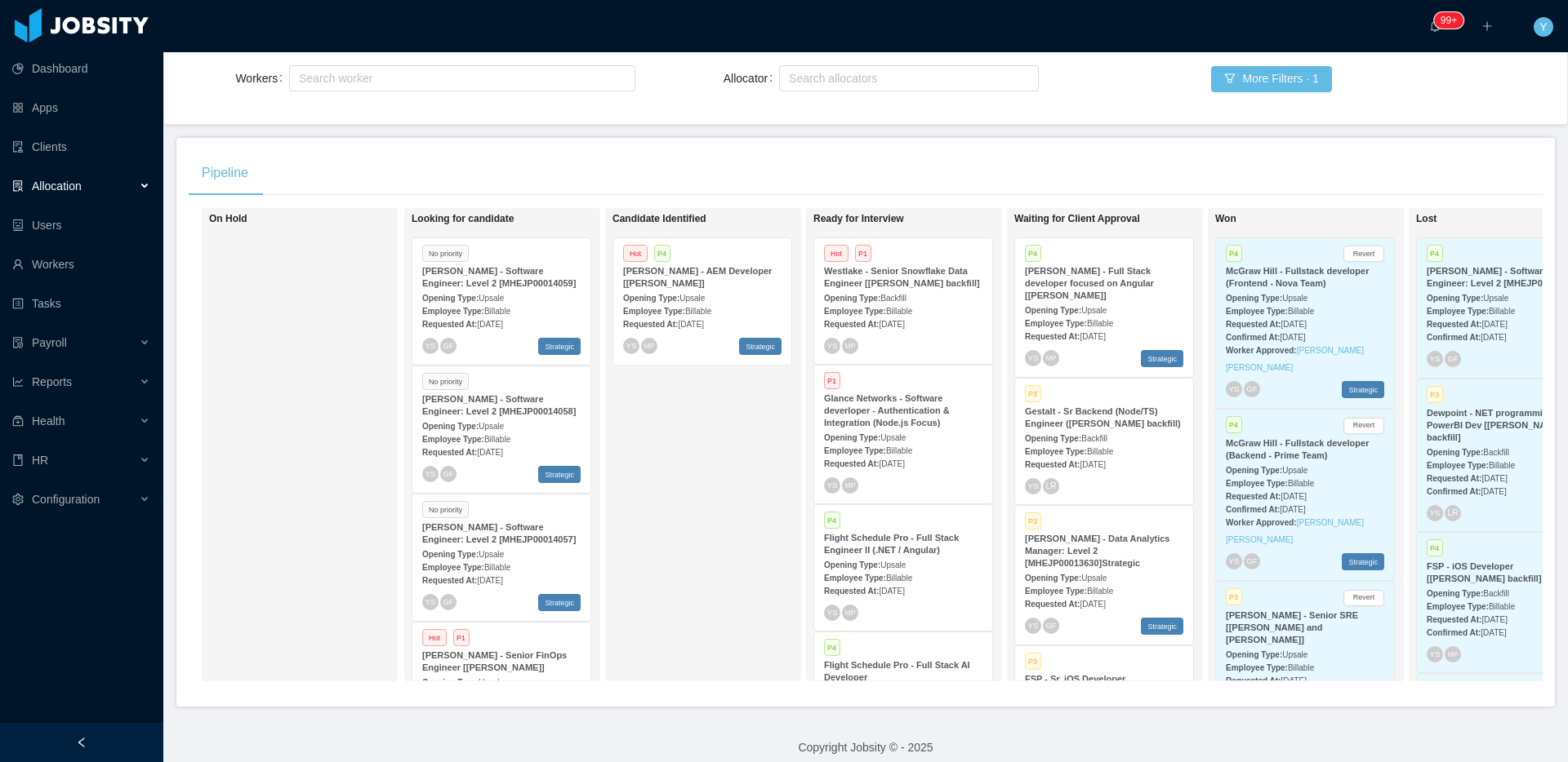
click at [527, 302] on div "Employee Type: Billable" at bounding box center [501, 311] width 159 height 17
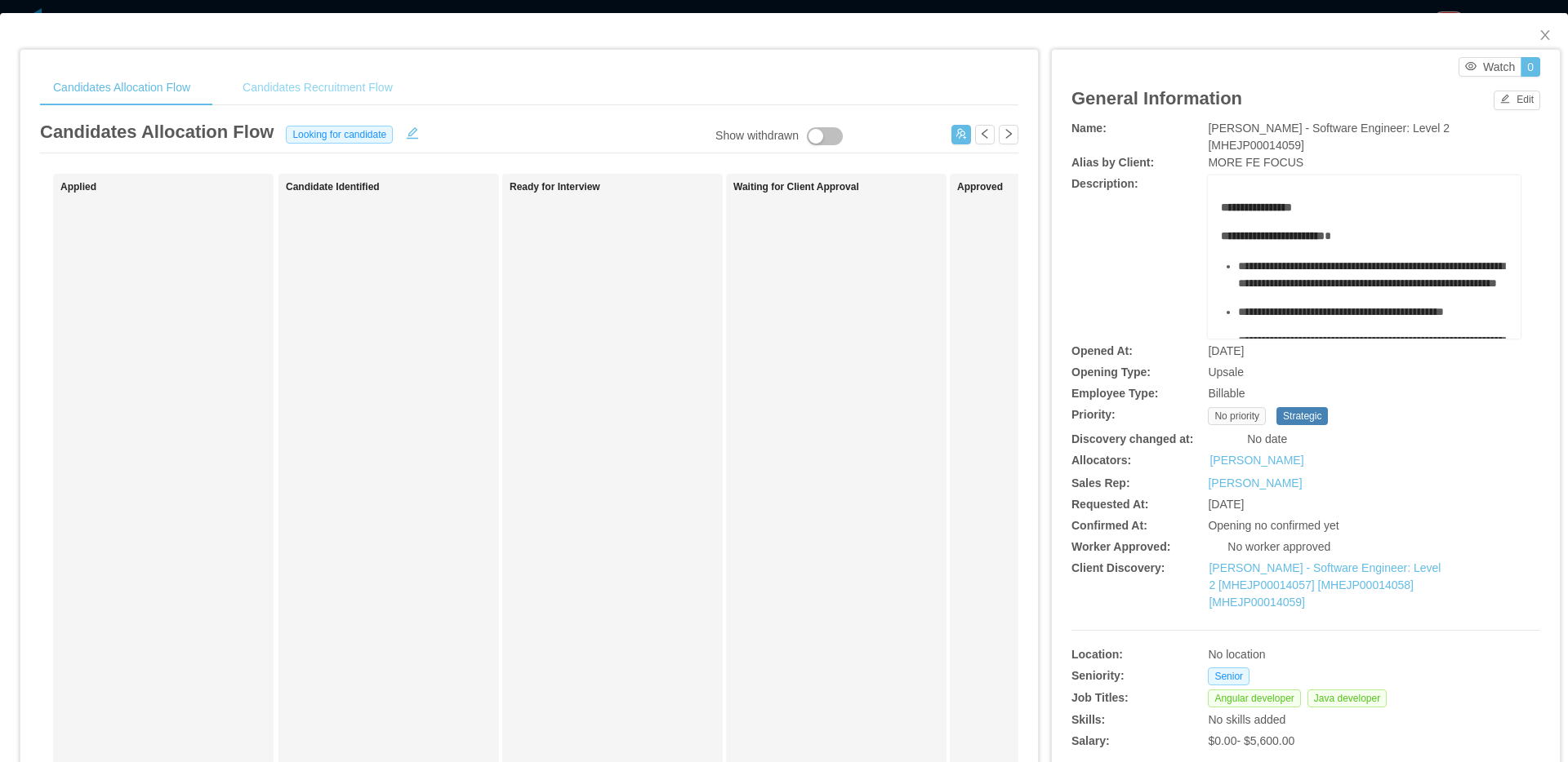
click at [372, 100] on div "Candidates Recruitment Flow" at bounding box center [318, 87] width 177 height 36
